Goal: Information Seeking & Learning: Learn about a topic

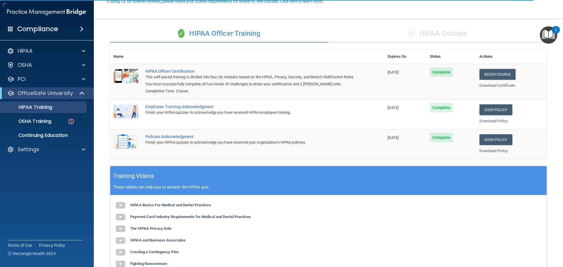
scroll to position [59, 0]
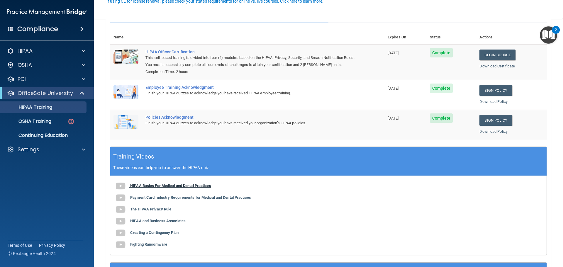
click at [176, 186] on b "HIPAA Basics For Medical and Dental Practices" at bounding box center [170, 186] width 81 height 4
click at [120, 188] on img at bounding box center [121, 186] width 12 height 12
click at [162, 198] on b "Payment Card Industry Requirements for Medical and Dental Practices" at bounding box center [190, 197] width 121 height 4
click at [151, 196] on b "Payment Card Industry Requirements for Medical and Dental Practices" at bounding box center [190, 197] width 121 height 4
click at [163, 209] on b "The HIPAA Privacy Rule" at bounding box center [150, 209] width 41 height 4
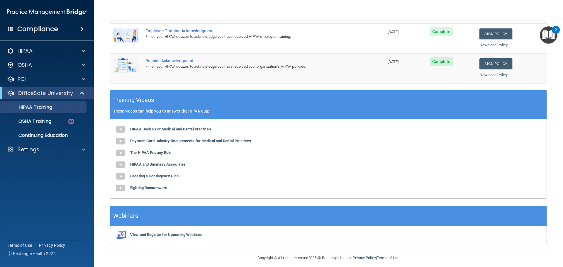
scroll to position [121, 0]
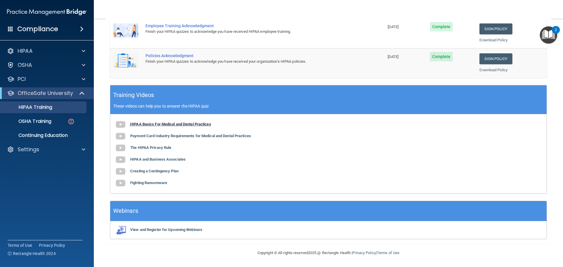
click at [191, 123] on b "HIPAA Basics For Medical and Dental Practices" at bounding box center [170, 124] width 81 height 4
click at [123, 171] on img at bounding box center [121, 172] width 12 height 12
click at [43, 53] on div "HIPAA" at bounding box center [39, 51] width 73 height 7
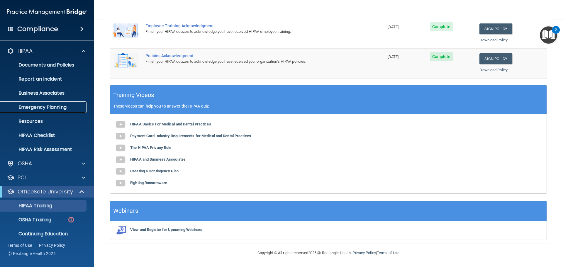
click at [61, 110] on p "Emergency Planning" at bounding box center [44, 107] width 80 height 6
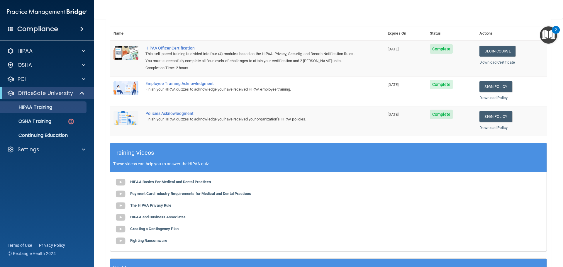
scroll to position [33, 0]
